Goal: Entertainment & Leisure: Consume media (video, audio)

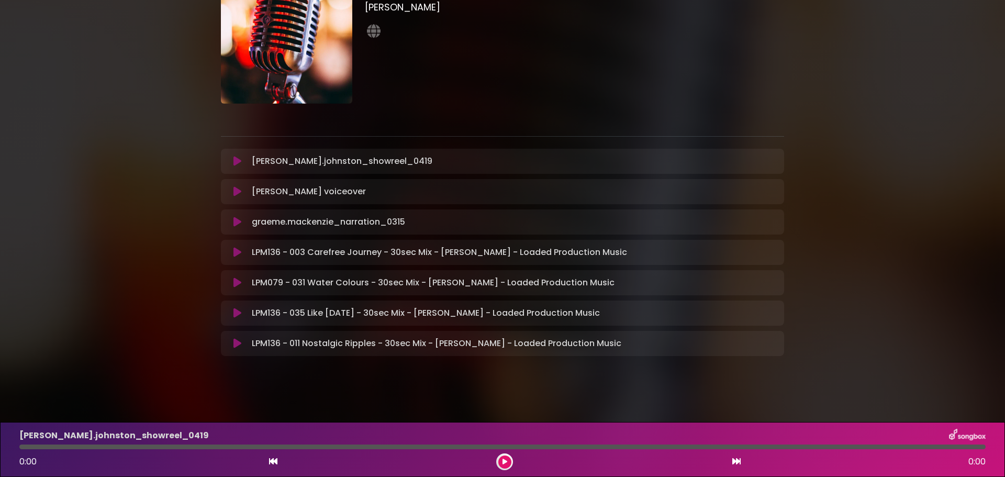
scroll to position [66, 0]
click at [234, 220] on icon at bounding box center [238, 221] width 8 height 10
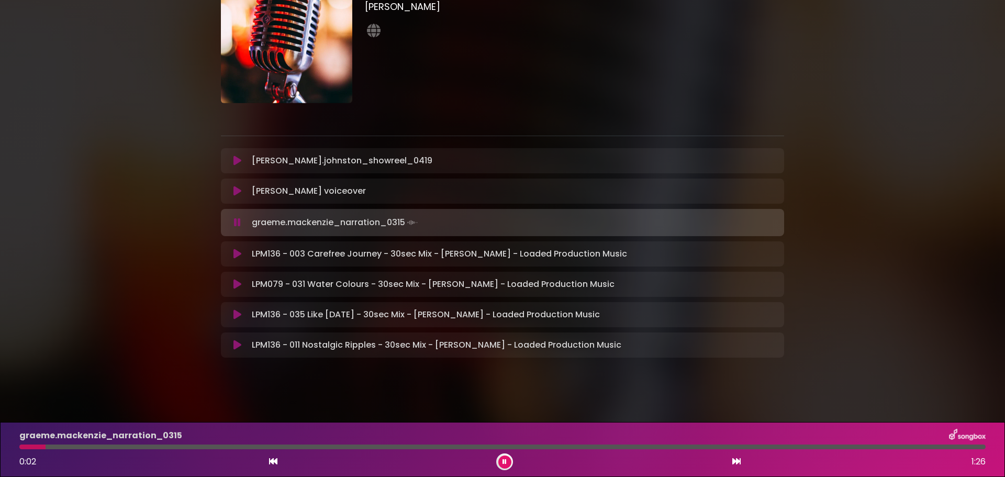
click at [237, 190] on icon at bounding box center [238, 191] width 8 height 10
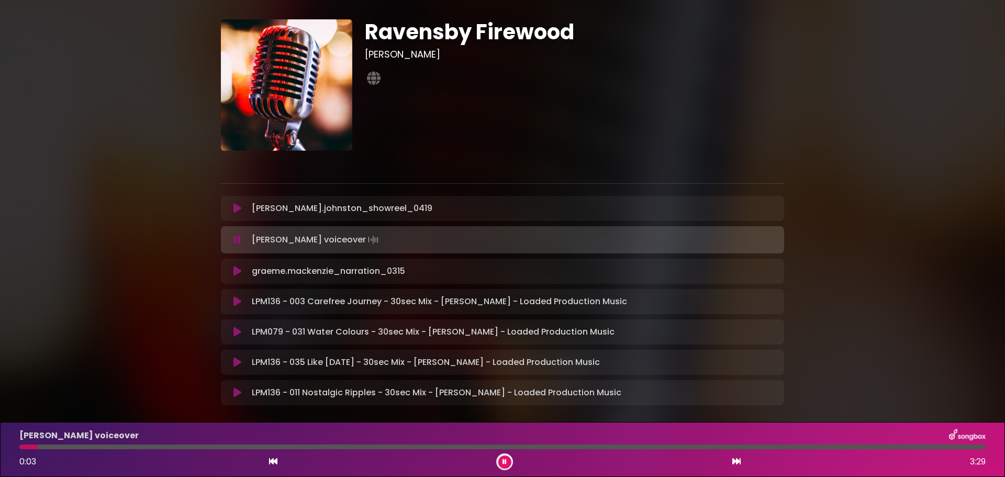
scroll to position [0, 0]
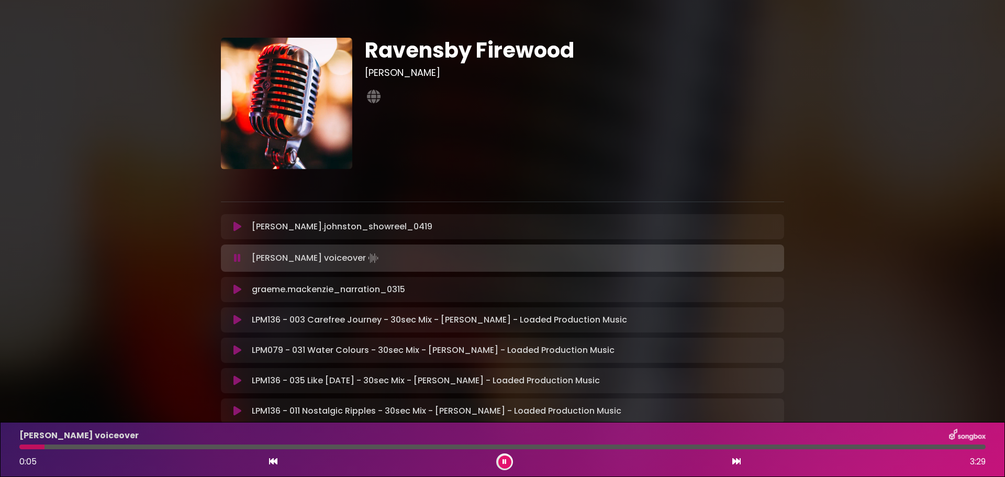
click at [234, 226] on icon at bounding box center [238, 227] width 8 height 10
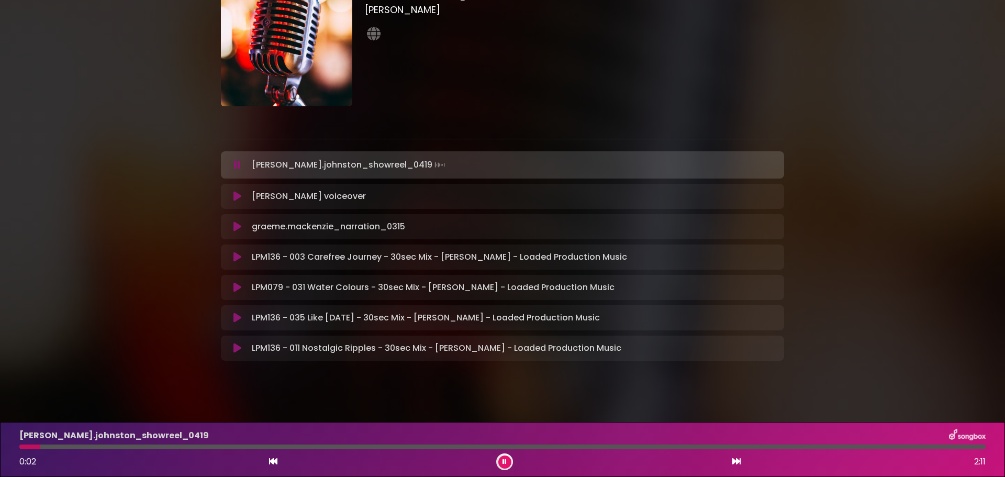
scroll to position [68, 0]
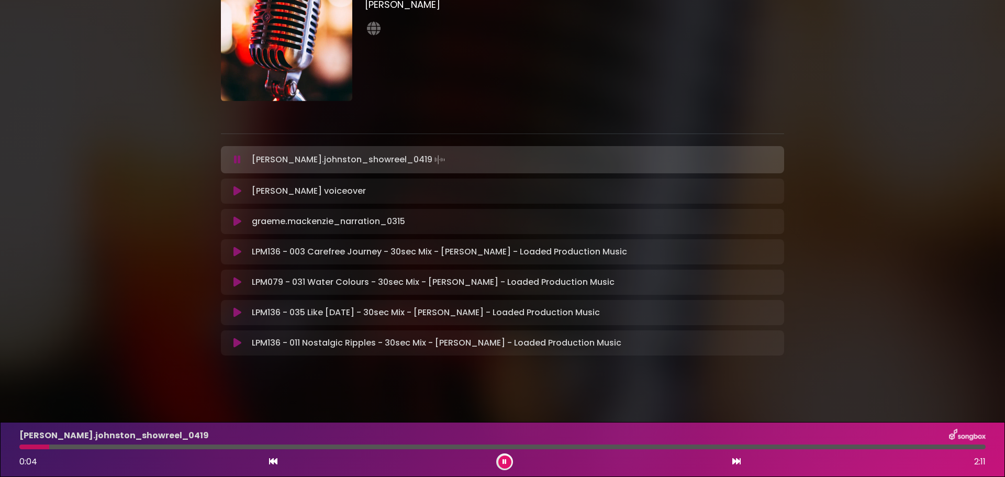
click at [235, 250] on icon at bounding box center [238, 252] width 8 height 10
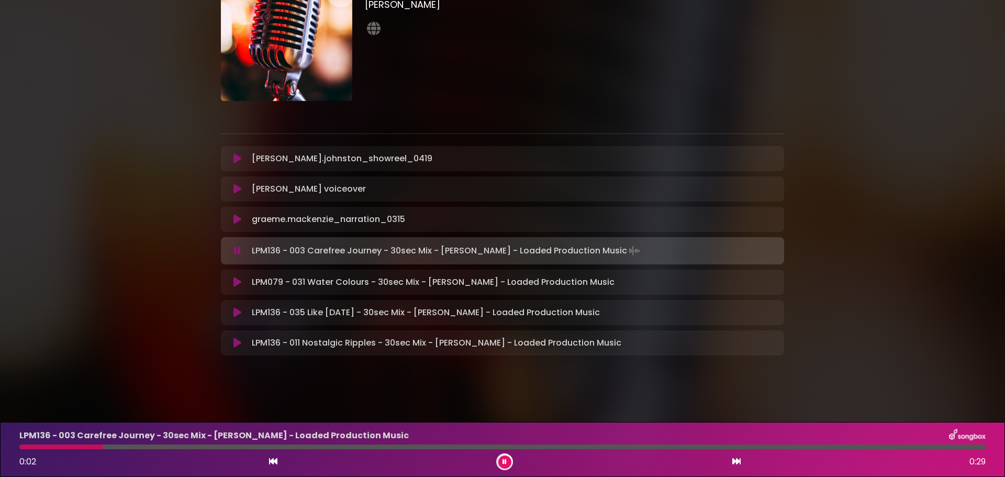
click at [235, 282] on icon at bounding box center [238, 282] width 8 height 10
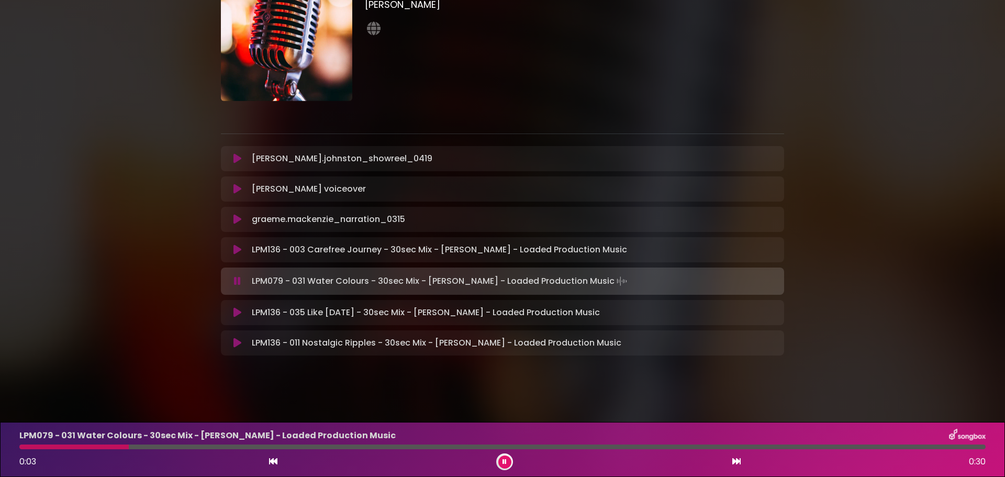
click at [237, 316] on icon at bounding box center [238, 312] width 8 height 10
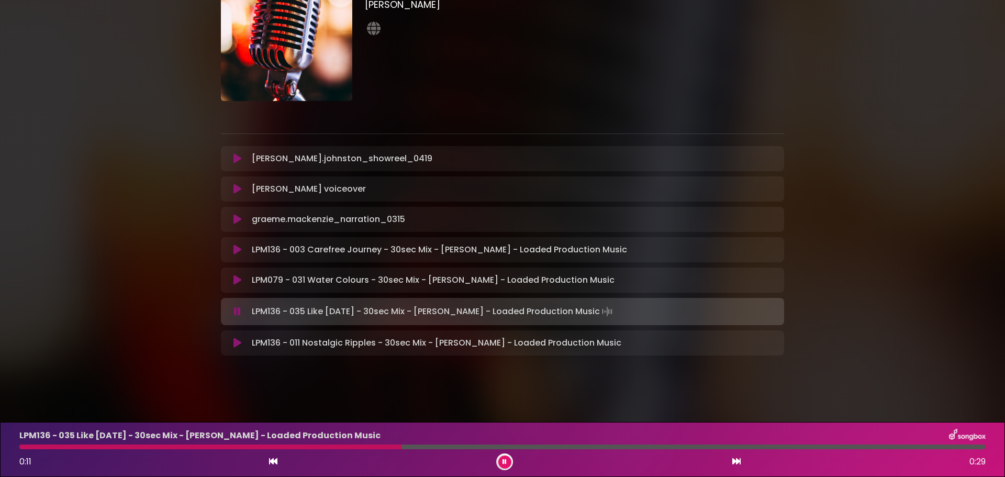
click at [232, 336] on div "LPM136 - 011 Nostalgic Ripples - 30sec Mix - Samuel Threadgold - Loaded Product…" at bounding box center [502, 342] width 563 height 25
click at [236, 342] on icon at bounding box center [238, 343] width 8 height 10
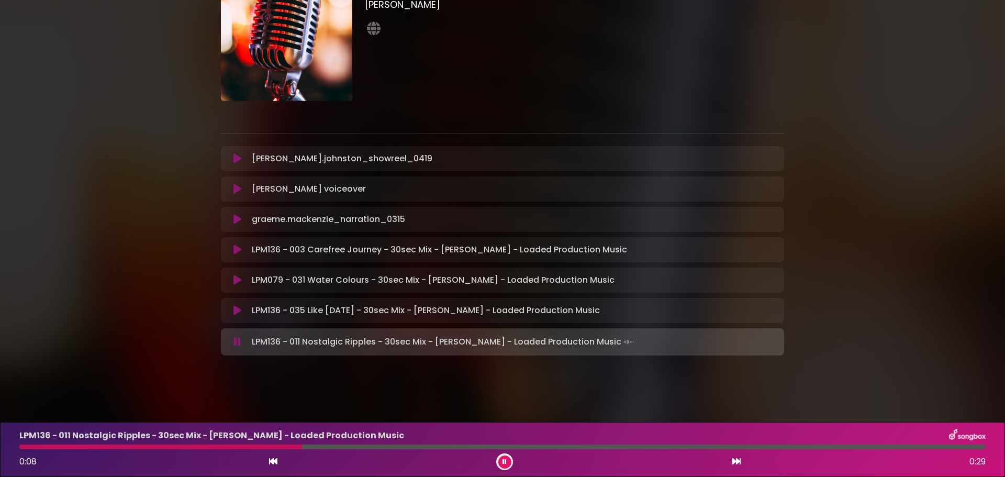
click at [234, 156] on icon at bounding box center [238, 158] width 8 height 10
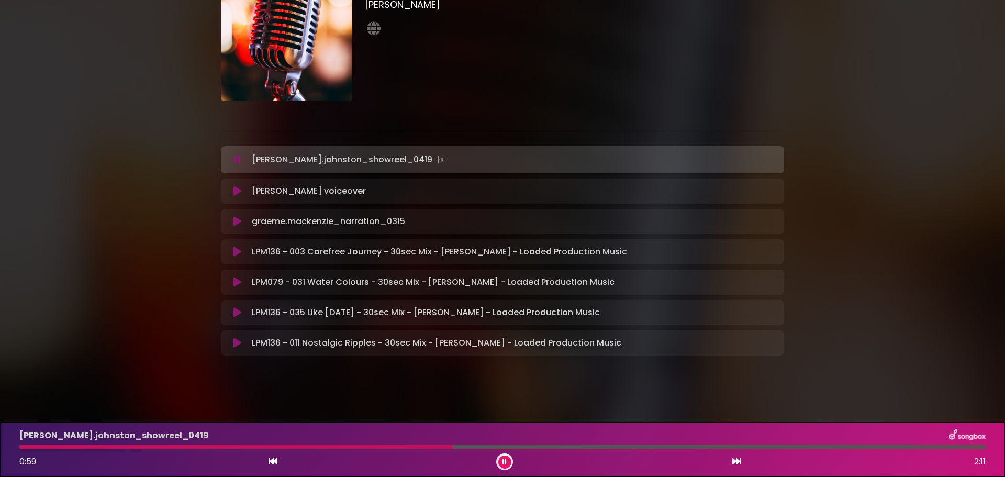
click at [237, 220] on icon at bounding box center [238, 221] width 8 height 10
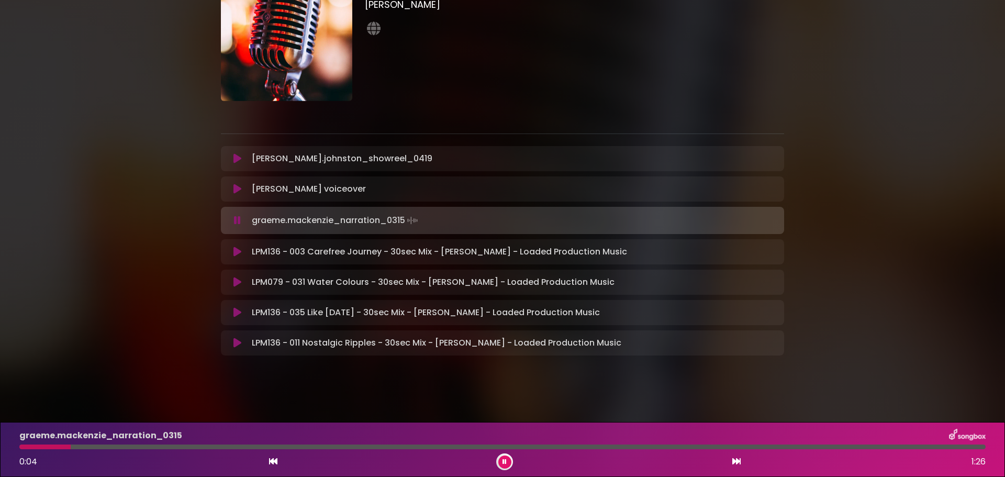
click at [734, 459] on icon at bounding box center [737, 461] width 8 height 8
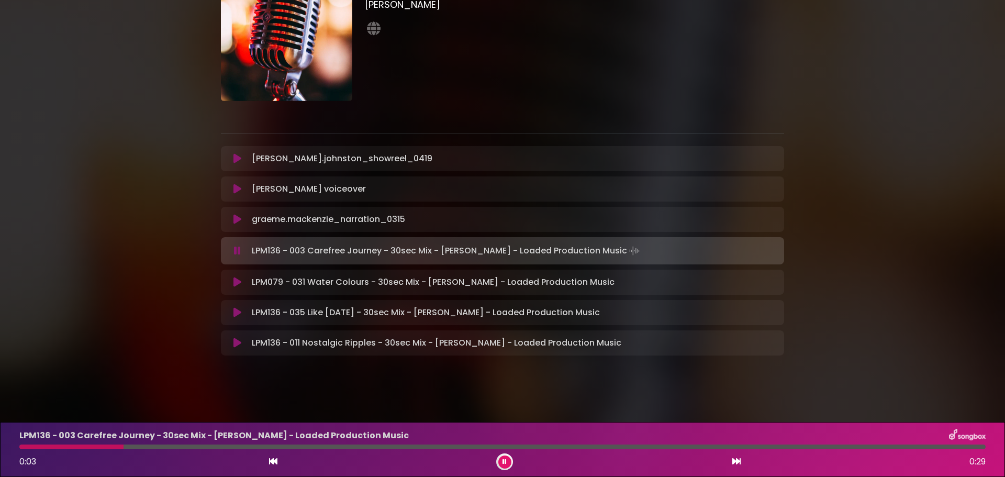
click at [279, 469] on div "0:03 0:29" at bounding box center [502, 461] width 979 height 17
click at [271, 464] on icon at bounding box center [273, 461] width 8 height 8
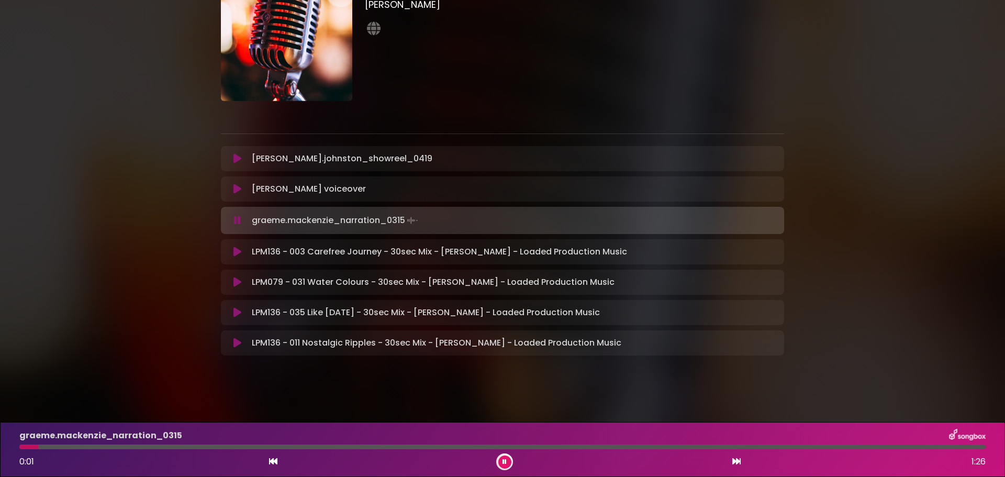
click at [234, 449] on div "graeme.mackenzie_narration_0315 0:01 1:26" at bounding box center [502, 449] width 979 height 41
click at [243, 444] on div "graeme.mackenzie_narration_0315 0:02 1:26" at bounding box center [502, 449] width 979 height 41
click at [245, 447] on div at bounding box center [502, 447] width 967 height 5
click at [246, 447] on div at bounding box center [132, 447] width 227 height 5
click at [483, 445] on div at bounding box center [502, 447] width 967 height 5
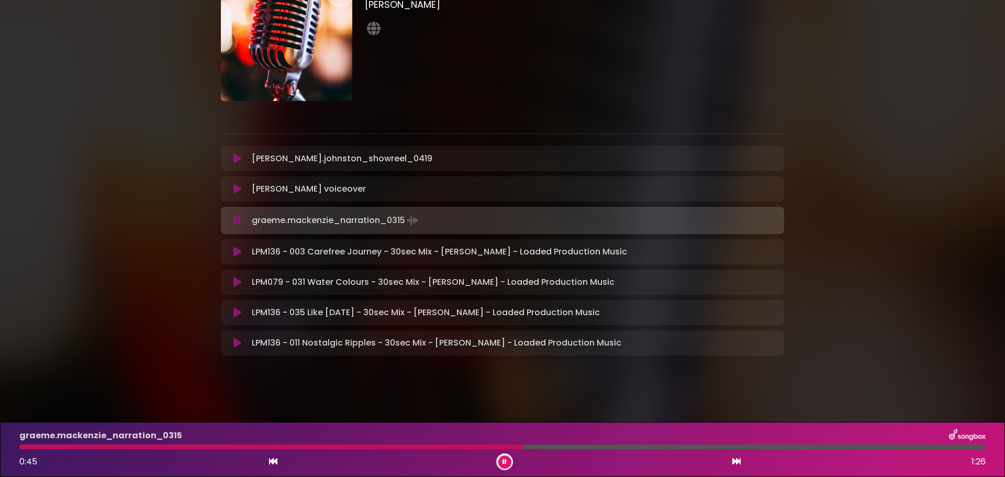
click at [676, 445] on div at bounding box center [502, 447] width 967 height 5
click at [880, 446] on div at bounding box center [502, 447] width 967 height 5
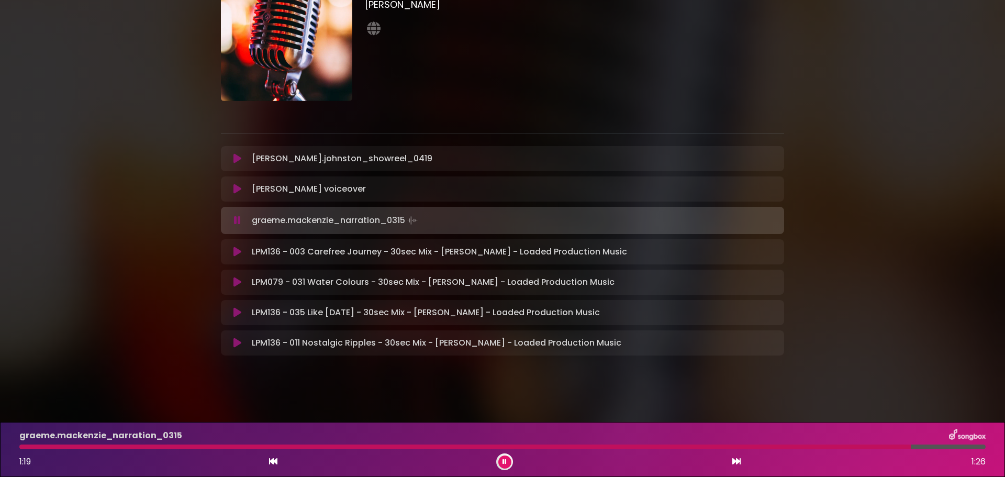
click at [22, 449] on div at bounding box center [465, 447] width 892 height 5
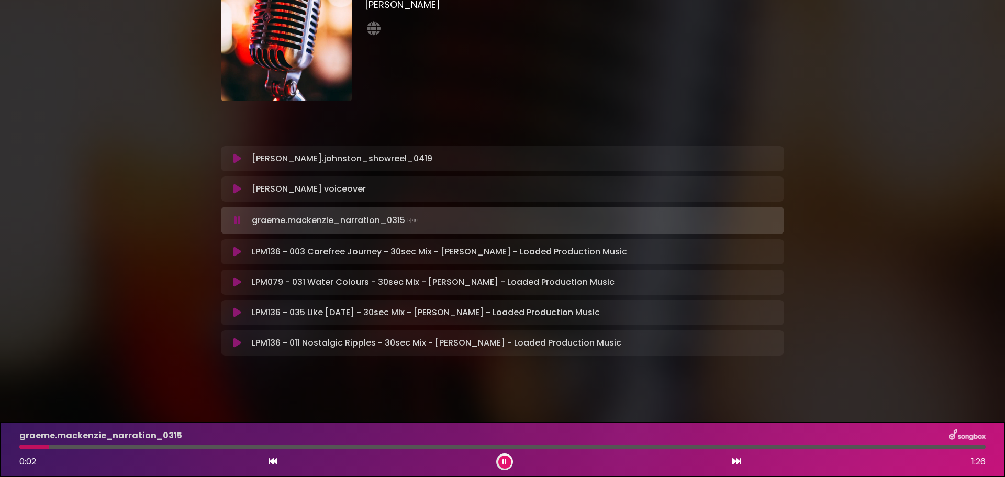
click at [231, 194] on button at bounding box center [237, 189] width 20 height 10
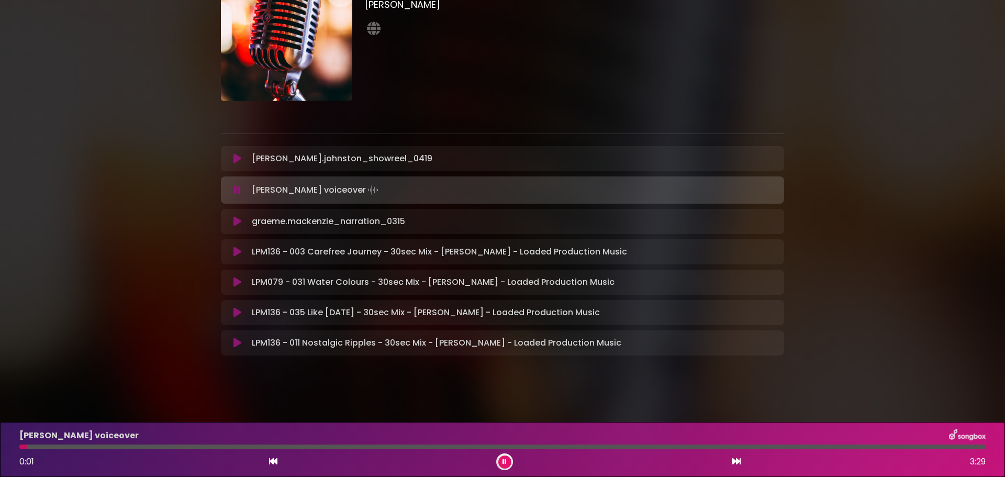
click at [228, 447] on div at bounding box center [502, 447] width 967 height 5
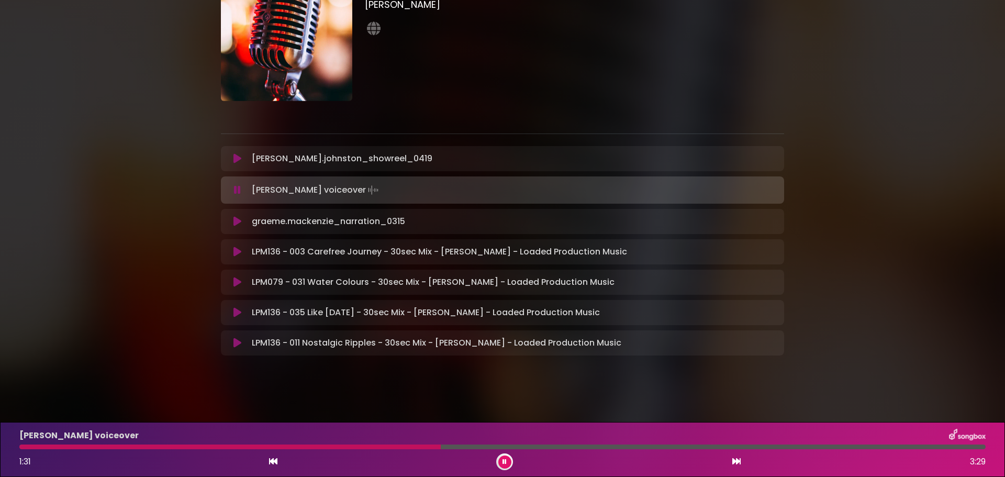
click at [441, 445] on div at bounding box center [502, 447] width 967 height 5
click at [236, 158] on icon at bounding box center [238, 158] width 8 height 10
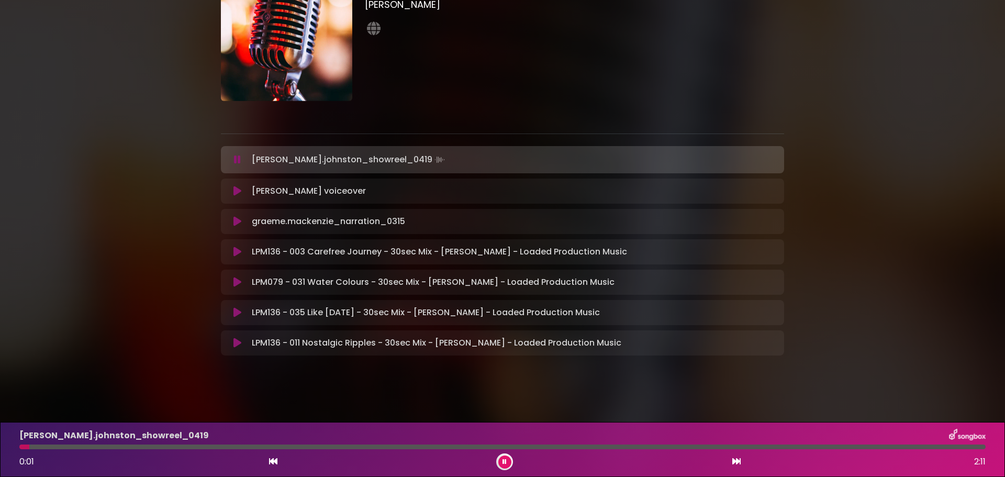
click at [230, 448] on div at bounding box center [502, 447] width 967 height 5
click at [602, 446] on div at bounding box center [502, 447] width 967 height 5
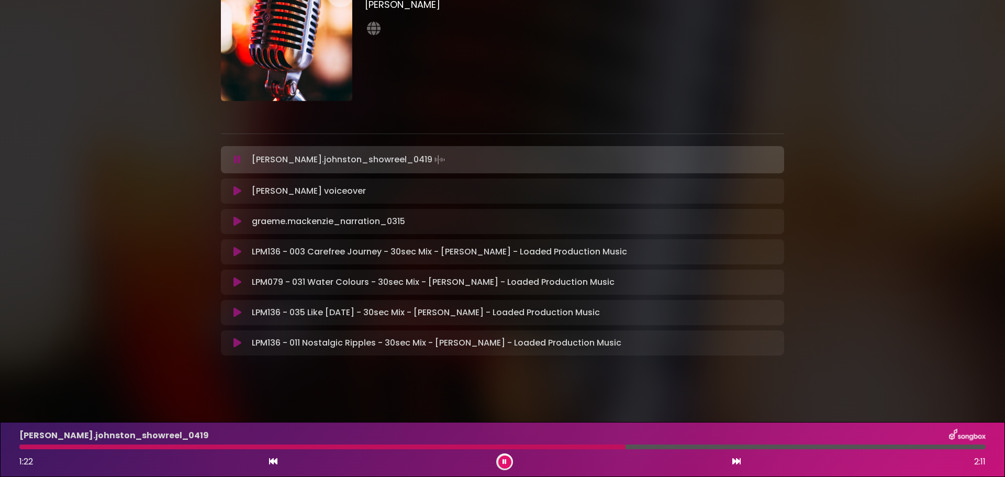
click at [362, 447] on div at bounding box center [322, 447] width 606 height 5
click at [836, 447] on div at bounding box center [502, 447] width 967 height 5
click at [237, 241] on div "LPM136 - 003 Carefree Journey - 30sec Mix - Samuel Threadgold - Loaded Producti…" at bounding box center [502, 251] width 563 height 25
click at [236, 252] on icon at bounding box center [237, 251] width 8 height 11
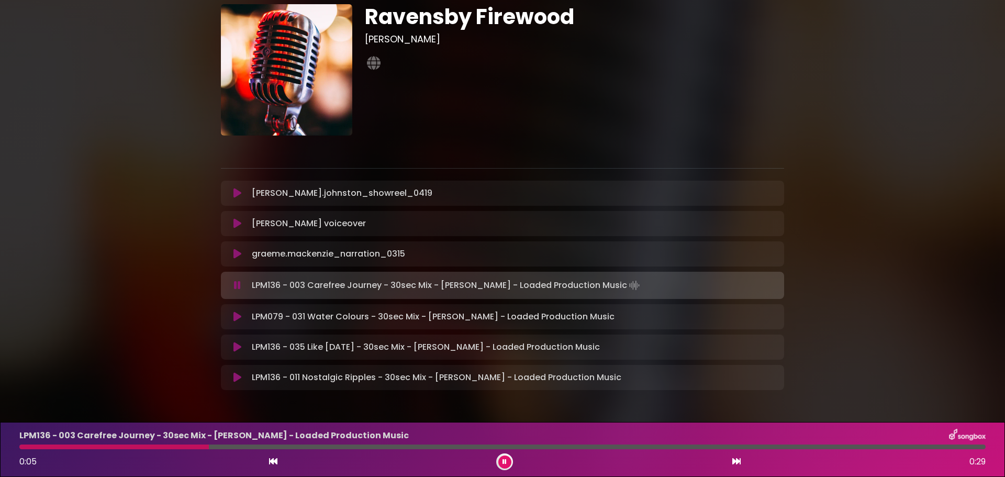
scroll to position [0, 0]
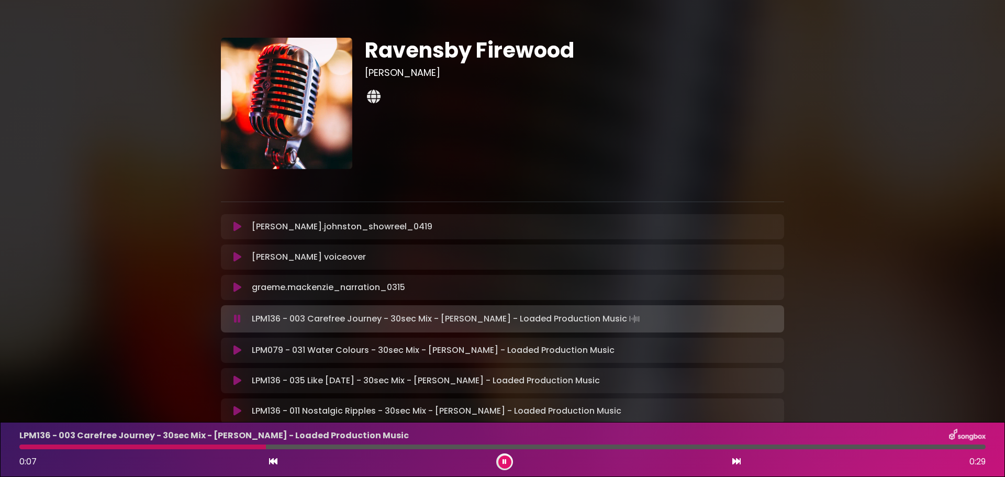
click at [370, 87] on link at bounding box center [374, 97] width 18 height 20
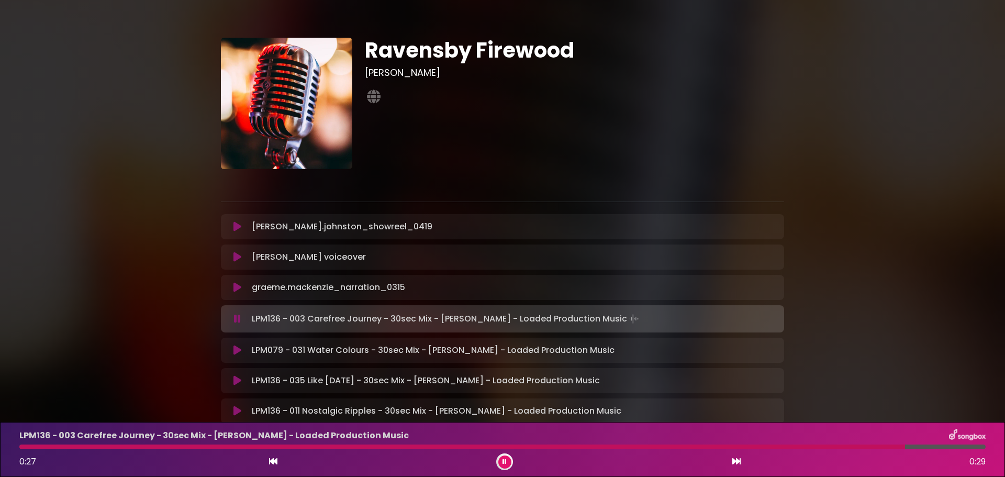
click at [266, 458] on div "0:27 0:29" at bounding box center [502, 461] width 979 height 17
click at [270, 460] on icon at bounding box center [273, 461] width 8 height 8
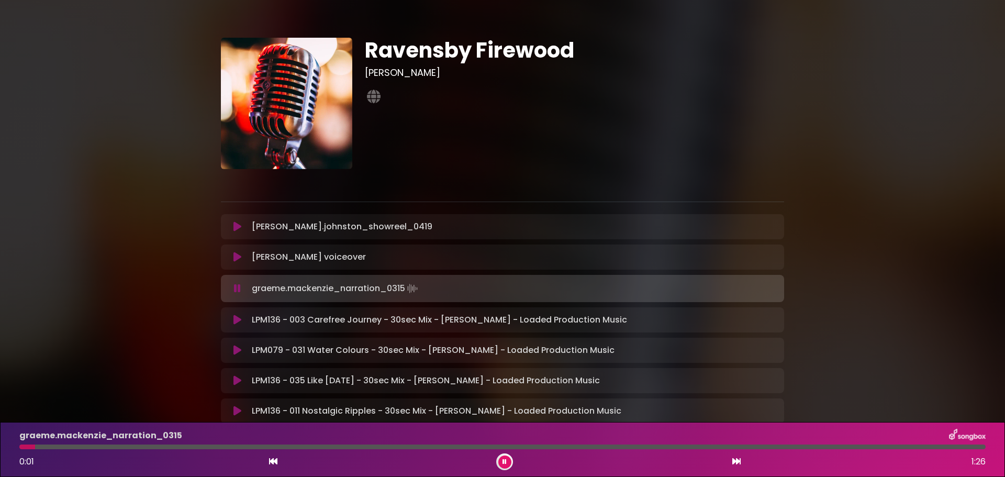
click at [264, 348] on p "LPM079 - 031 Water Colours - 30sec Mix - Tim Woodburn - Loaded Production Music…" at bounding box center [433, 350] width 363 height 13
click at [234, 351] on icon at bounding box center [237, 350] width 12 height 13
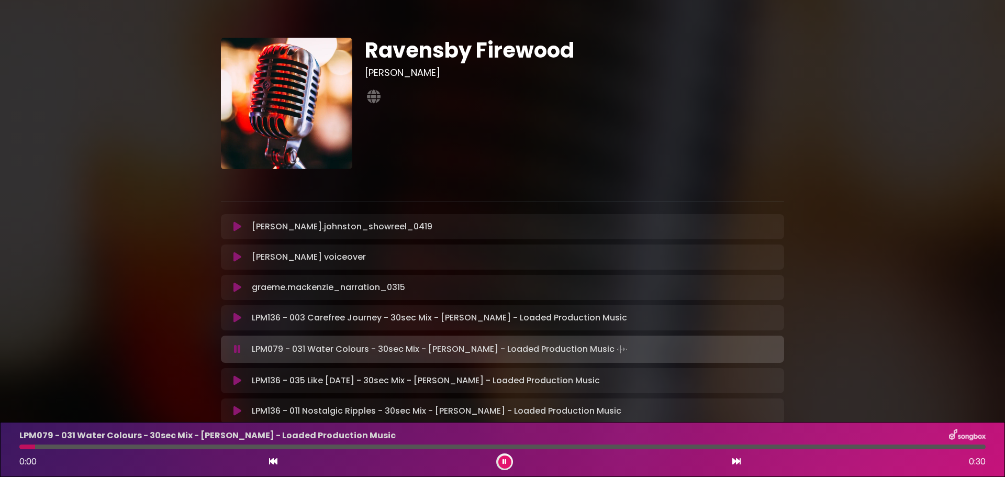
scroll to position [52, 0]
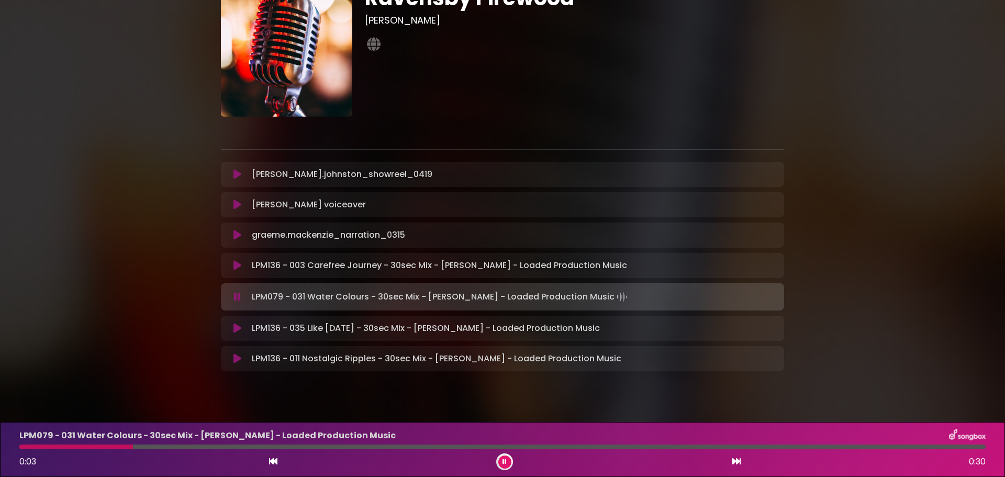
click at [273, 447] on div at bounding box center [502, 447] width 967 height 5
click at [236, 266] on icon at bounding box center [238, 265] width 8 height 10
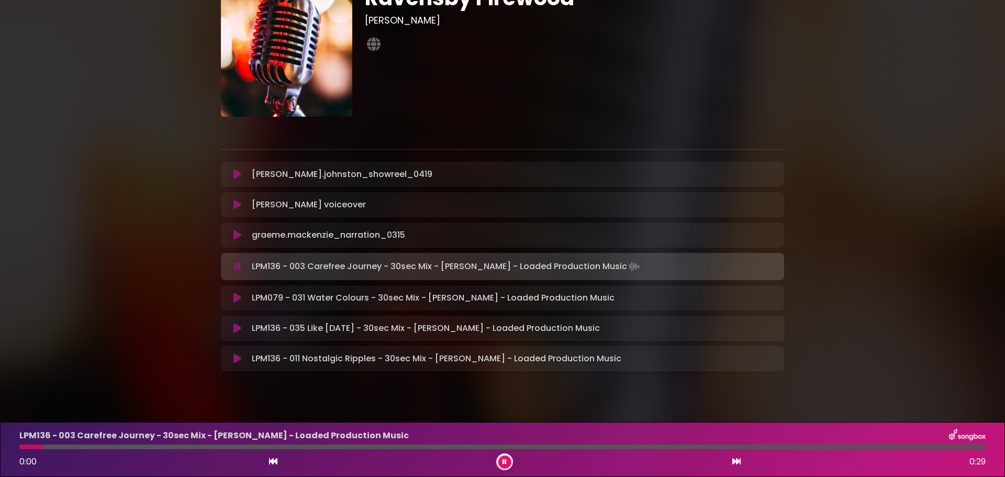
click at [236, 330] on icon at bounding box center [237, 328] width 9 height 11
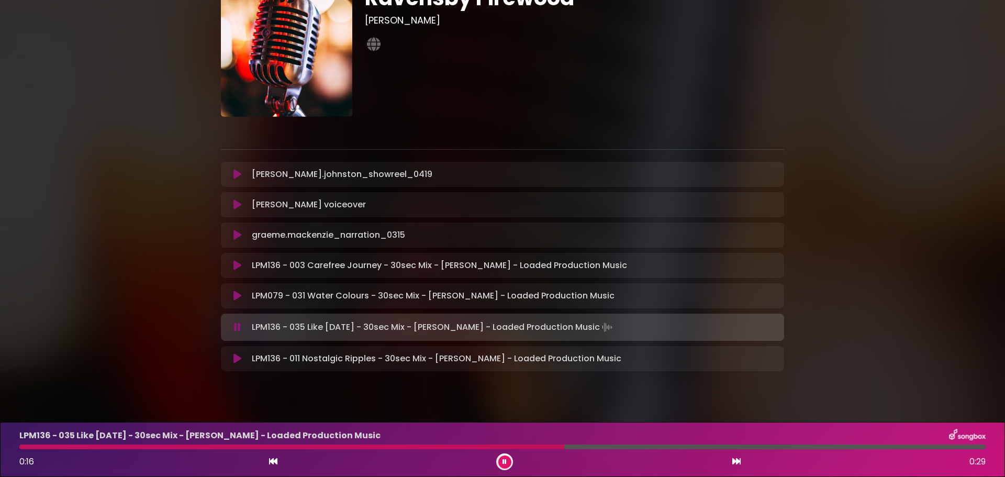
click at [238, 358] on icon at bounding box center [238, 358] width 8 height 10
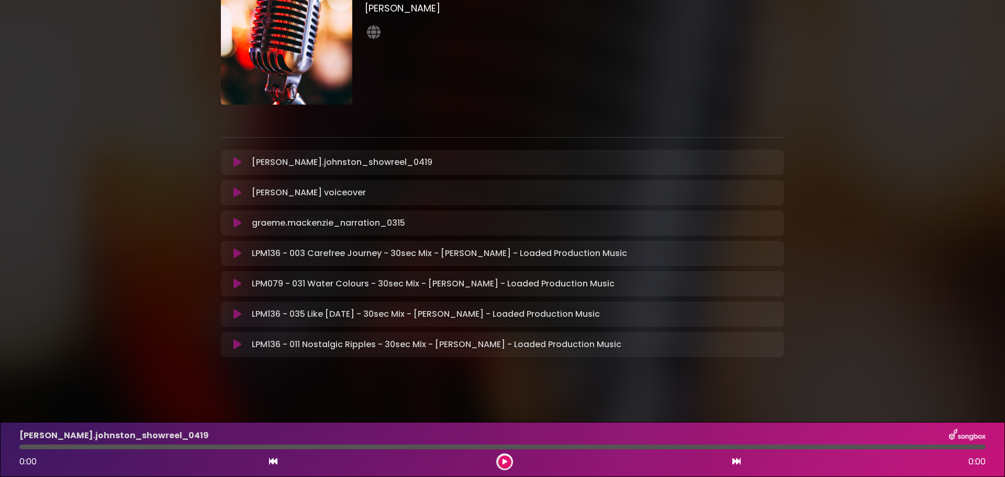
scroll to position [66, 0]
click at [245, 253] on button at bounding box center [237, 252] width 20 height 10
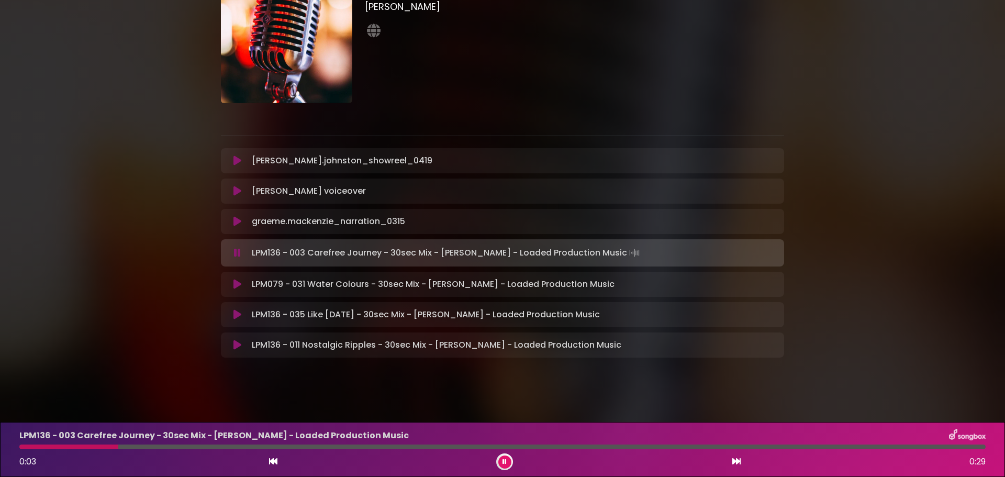
drag, startPoint x: 375, startPoint y: 447, endPoint x: 412, endPoint y: 447, distance: 36.7
click at [412, 447] on div at bounding box center [502, 447] width 967 height 5
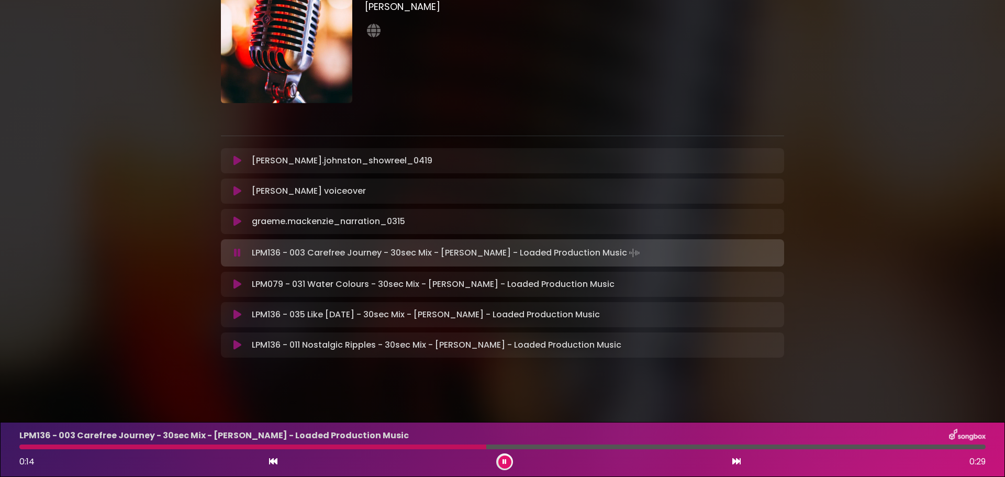
click at [238, 340] on icon at bounding box center [238, 345] width 8 height 10
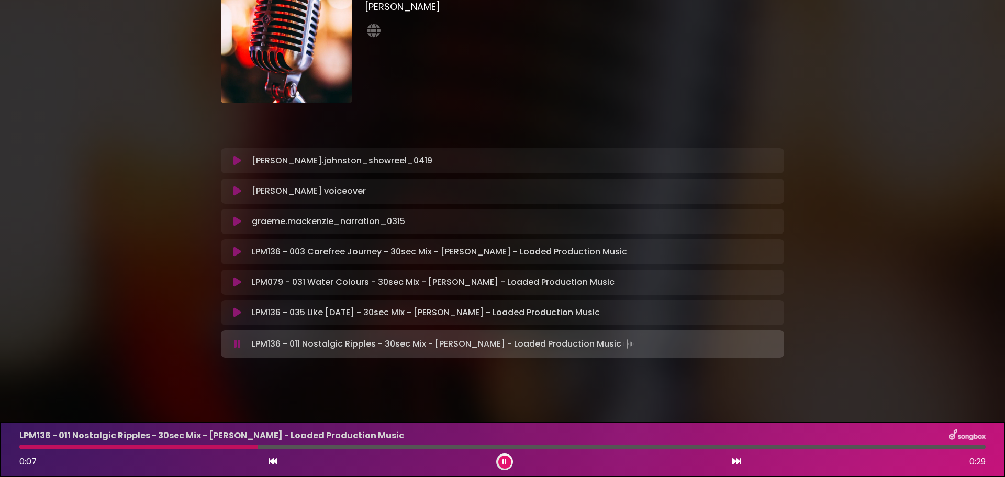
click at [238, 345] on icon at bounding box center [237, 344] width 7 height 10
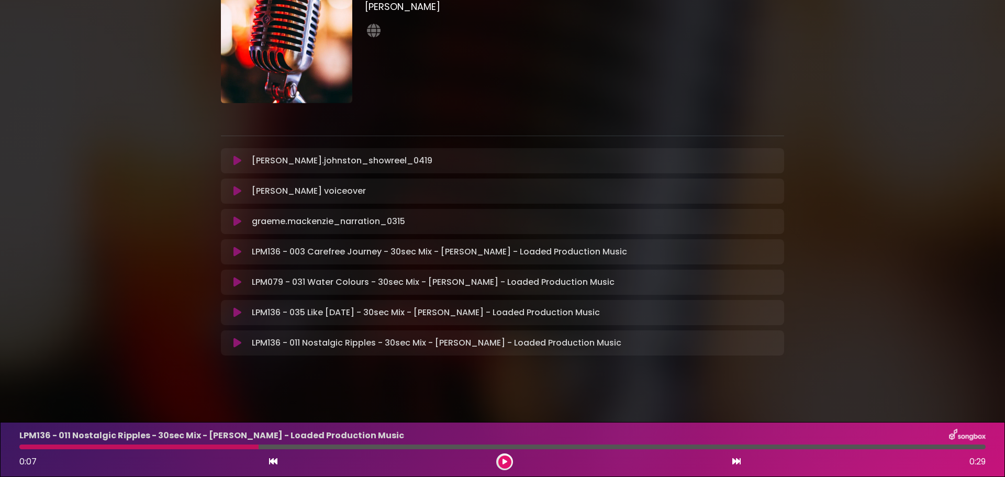
scroll to position [0, 0]
